Goal: Task Accomplishment & Management: Use online tool/utility

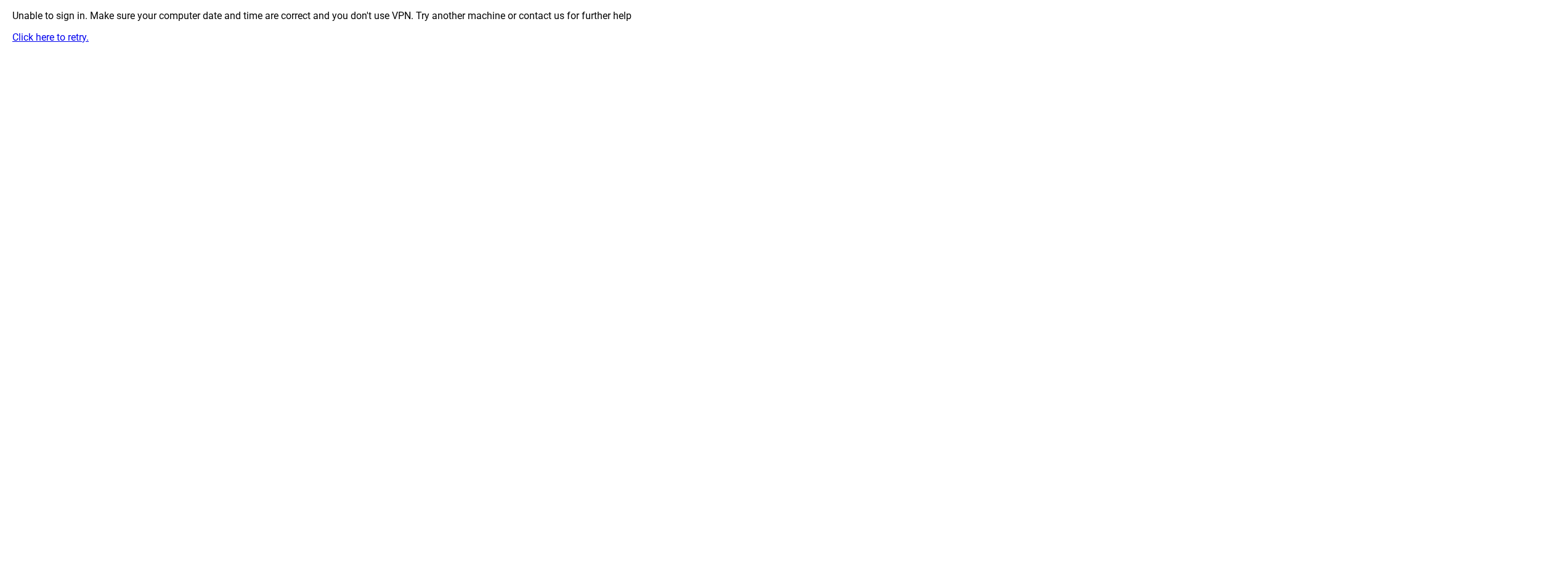
click at [76, 34] on link "Click here to retry." at bounding box center [51, 37] width 76 height 12
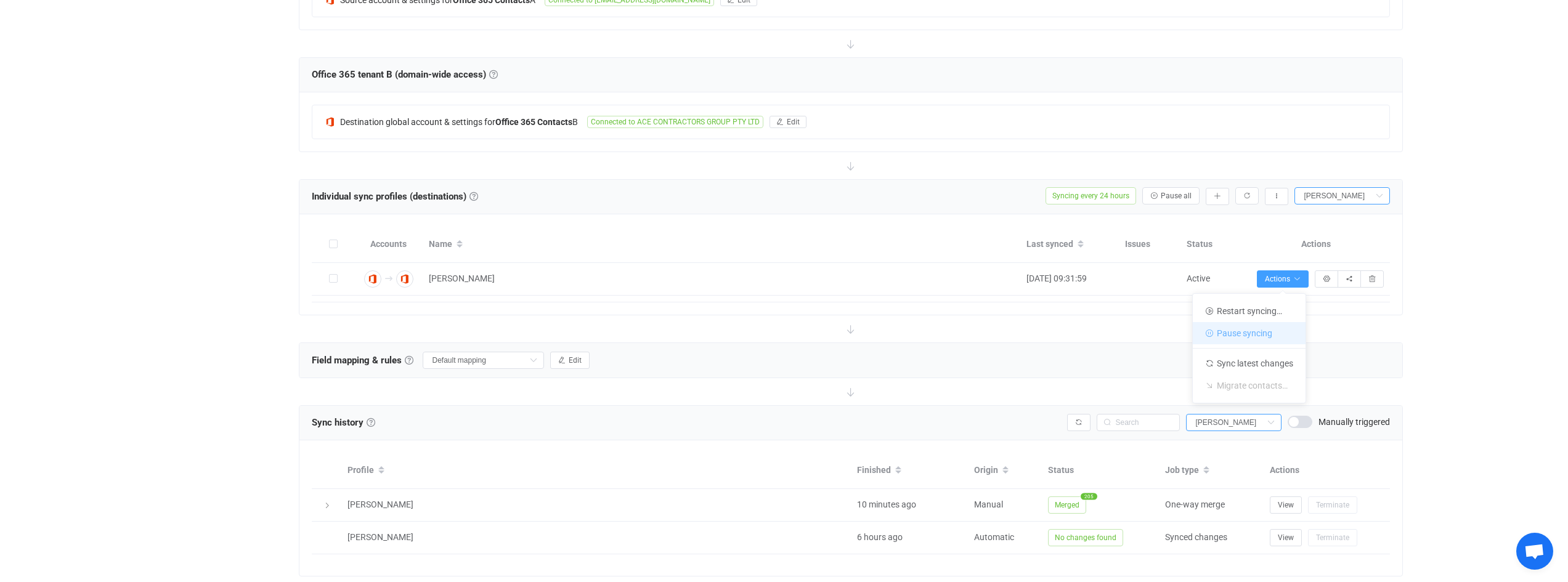
scroll to position [309, 0]
click at [1267, 314] on li "Restart syncing…" at bounding box center [1250, 310] width 113 height 22
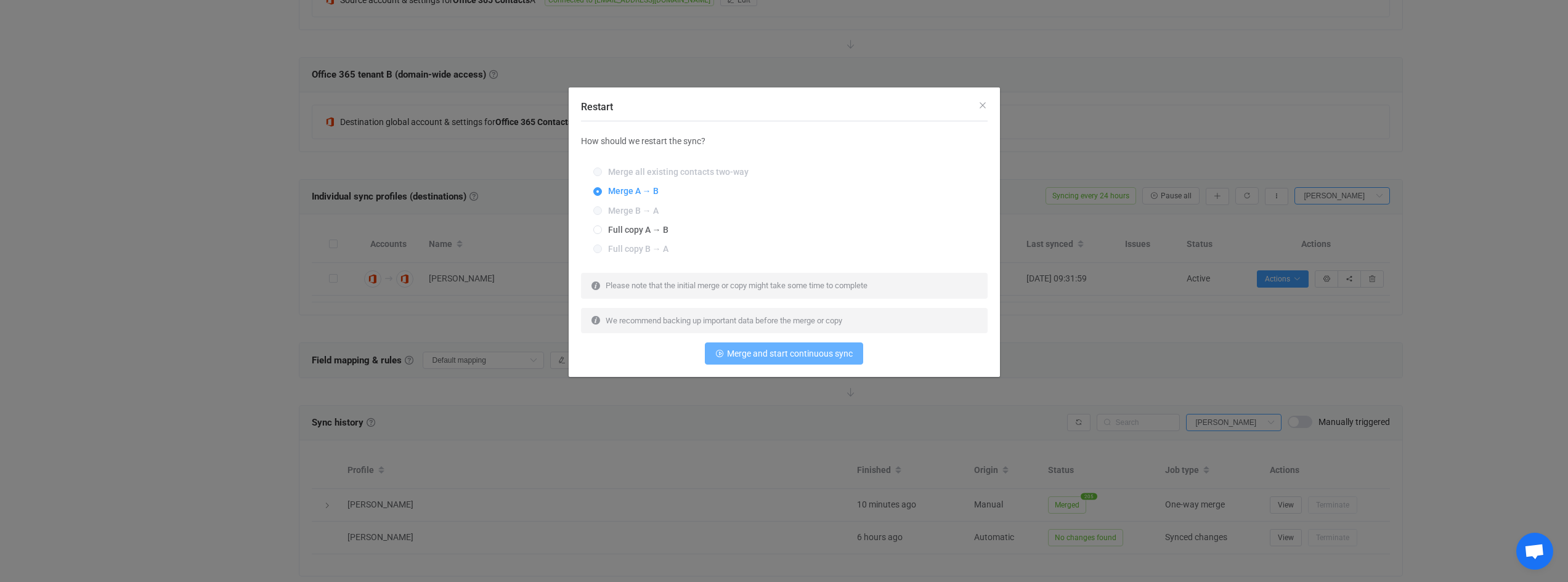
click at [756, 350] on span "Merge and start continuous sync" at bounding box center [789, 353] width 126 height 10
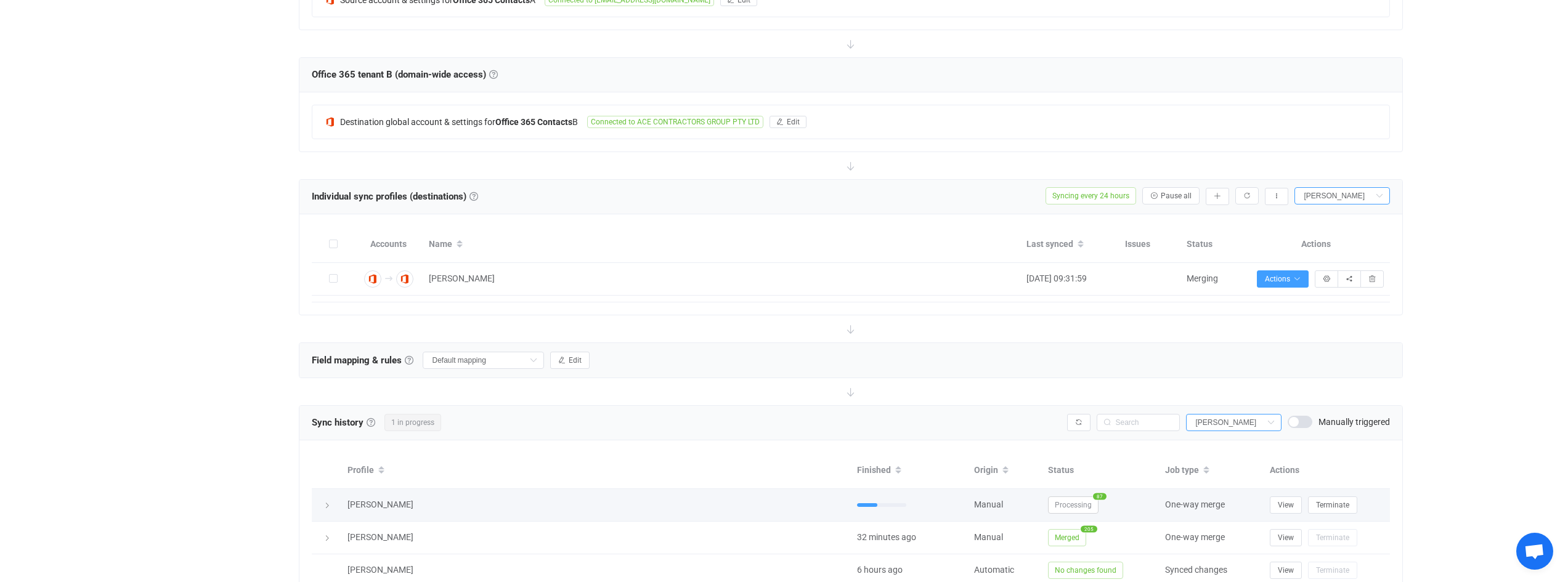
click at [1075, 503] on span "Processing" at bounding box center [1073, 505] width 51 height 18
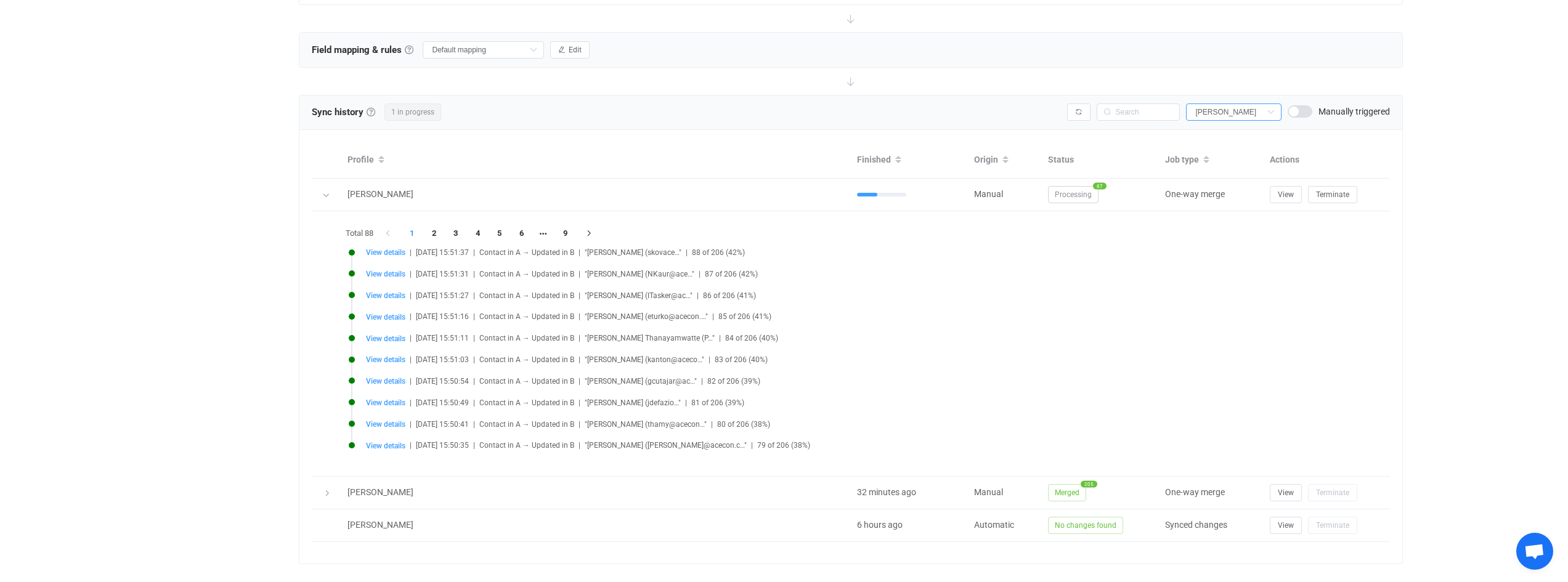
scroll to position [640, 0]
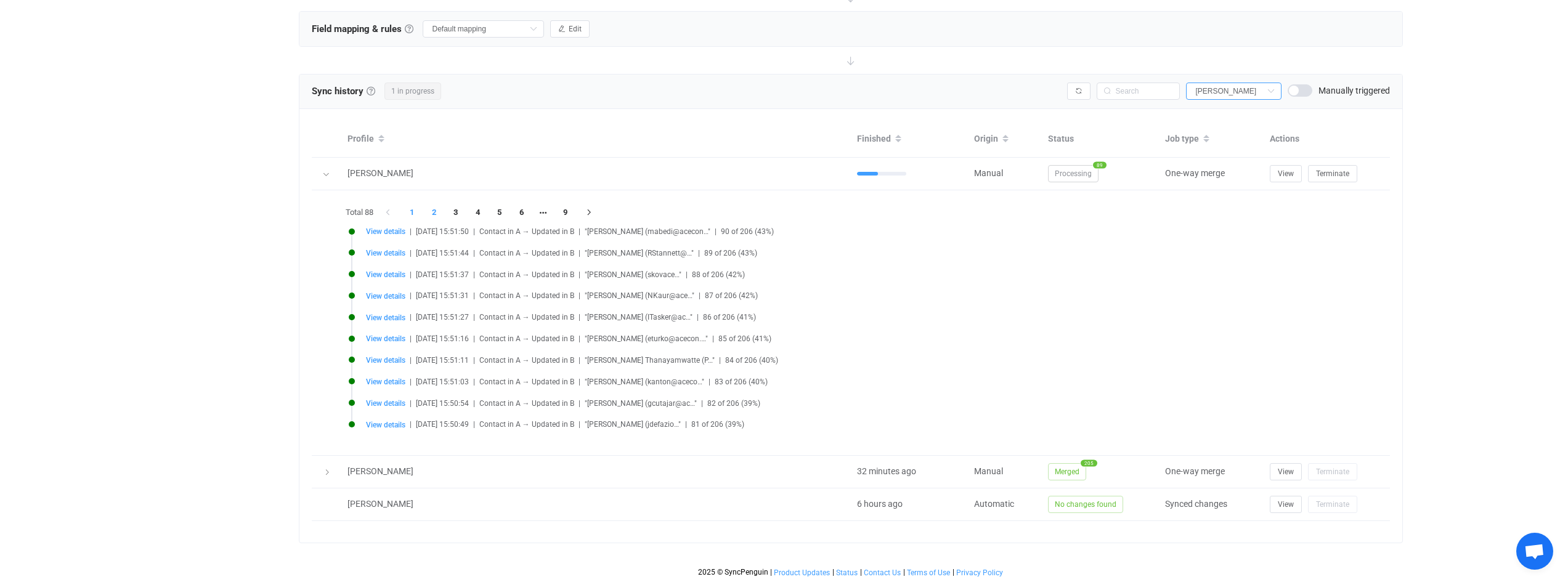
click at [431, 213] on li "2" at bounding box center [434, 212] width 22 height 18
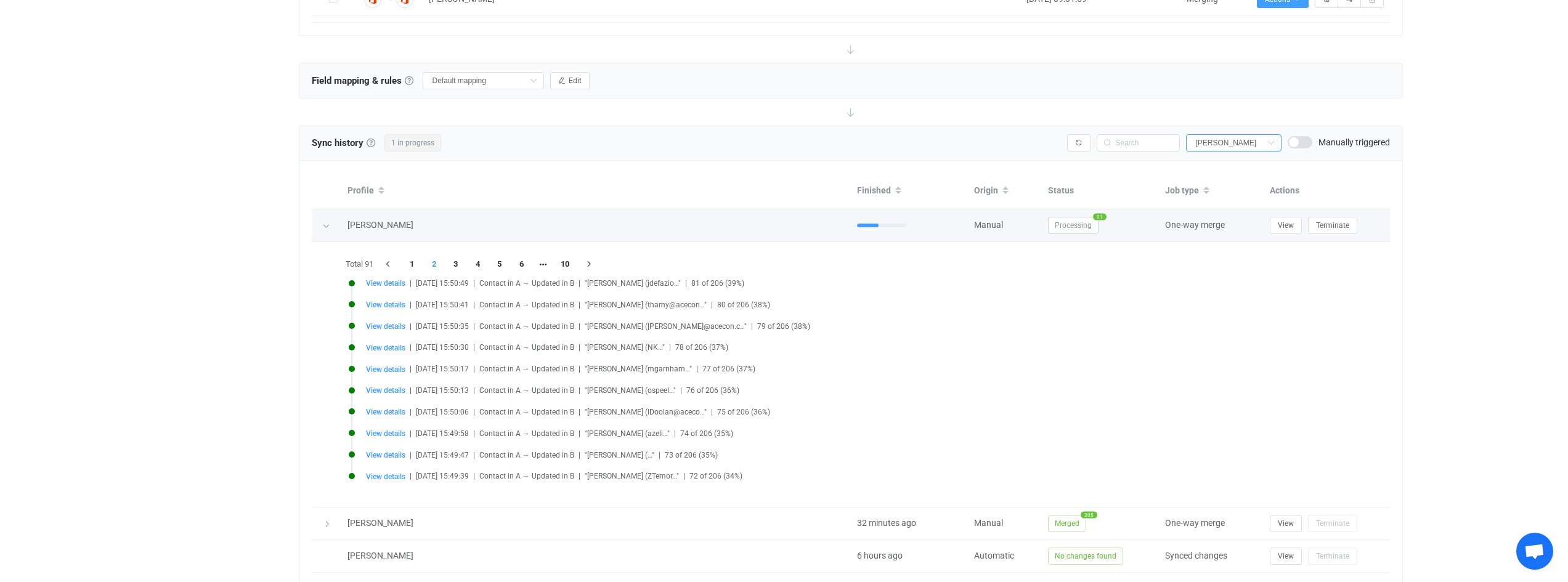
scroll to position [579, 0]
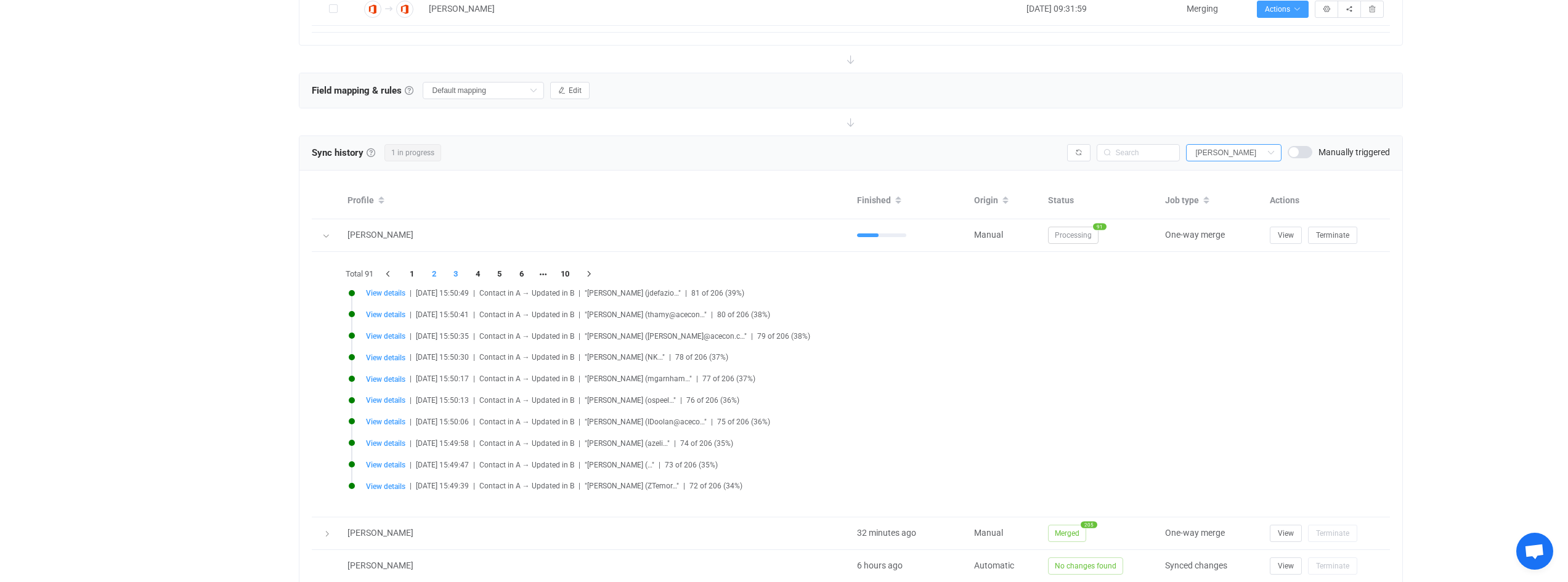
click at [457, 277] on li "3" at bounding box center [456, 274] width 22 height 18
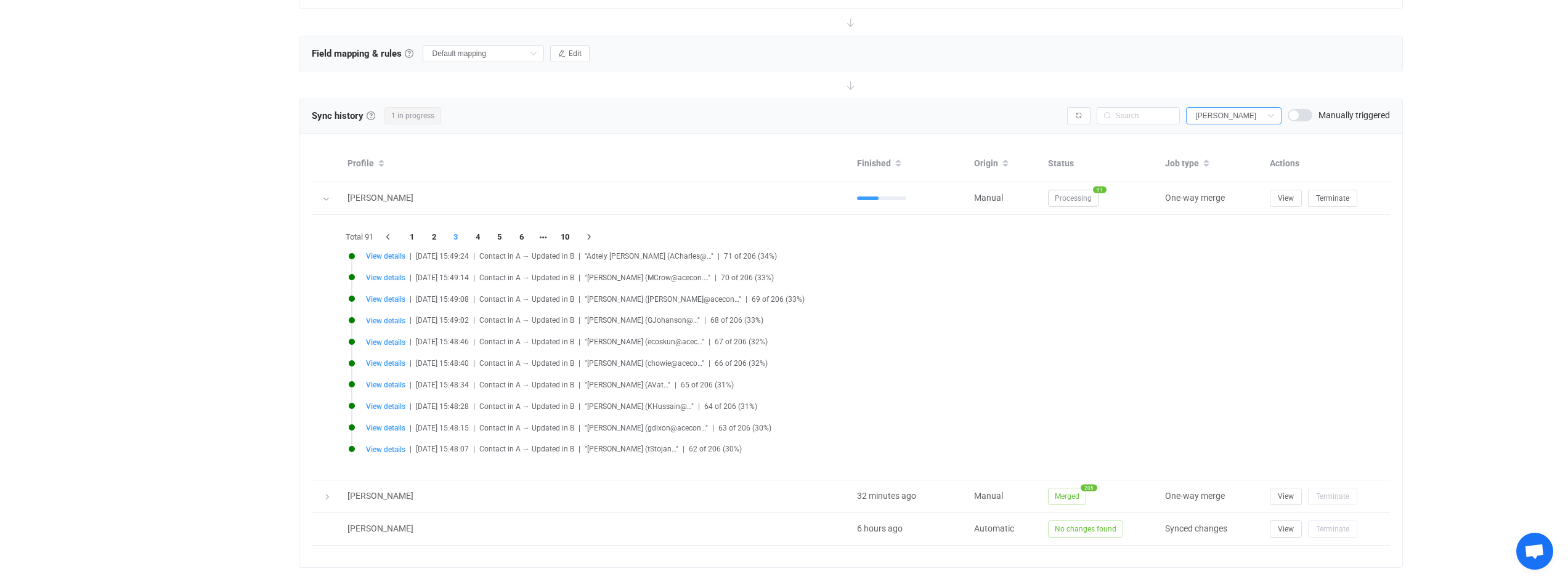
scroll to position [640, 0]
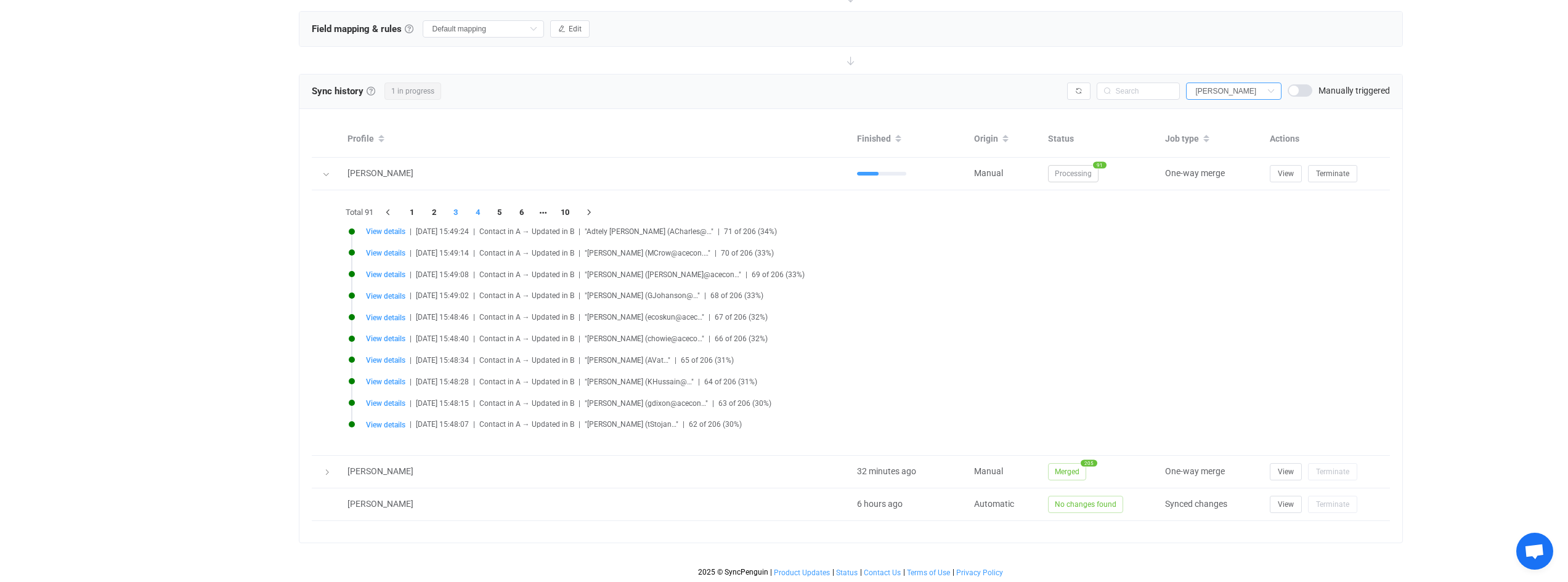
click at [476, 212] on li "4" at bounding box center [477, 212] width 22 height 18
click at [497, 217] on li "5" at bounding box center [500, 212] width 22 height 18
click at [526, 212] on li "6" at bounding box center [521, 212] width 22 height 18
click at [540, 208] on li "8" at bounding box center [543, 212] width 22 height 18
click at [544, 212] on li "9" at bounding box center [543, 212] width 22 height 18
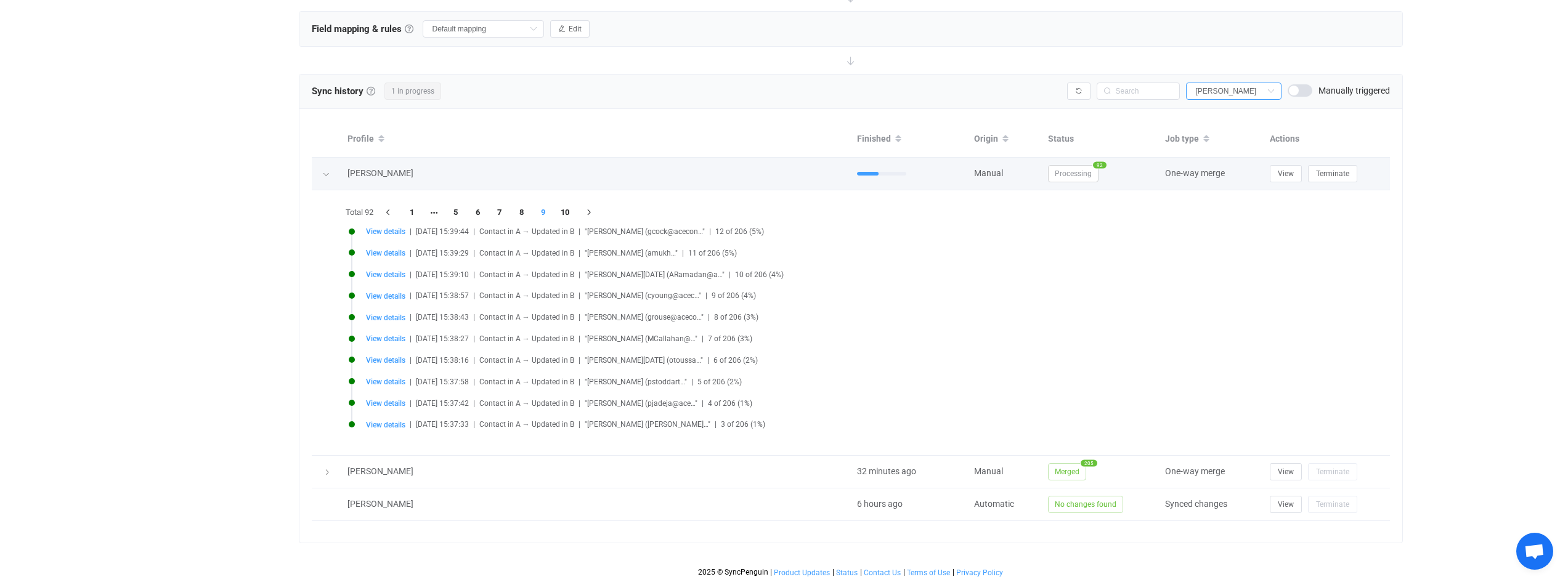
click at [326, 177] on div at bounding box center [326, 174] width 13 height 18
